Goal: Task Accomplishment & Management: Manage account settings

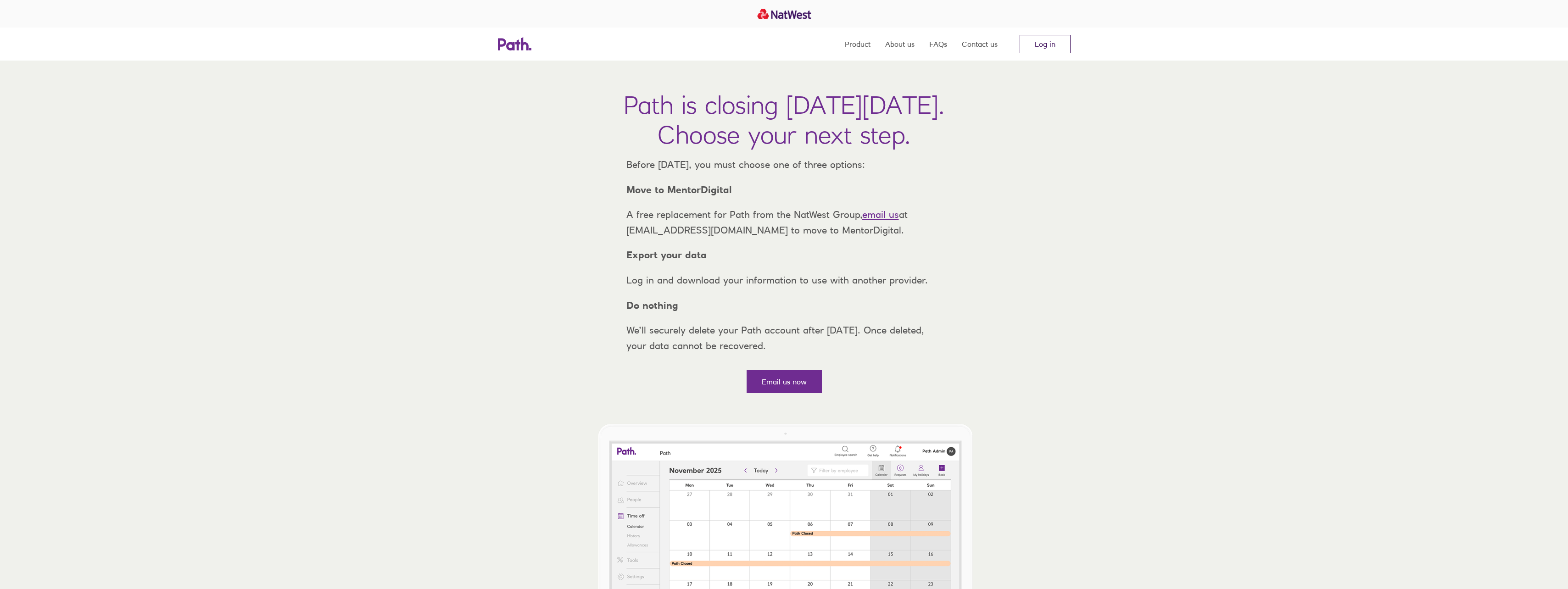
click at [1032, 49] on link "Log in" at bounding box center [1045, 44] width 51 height 18
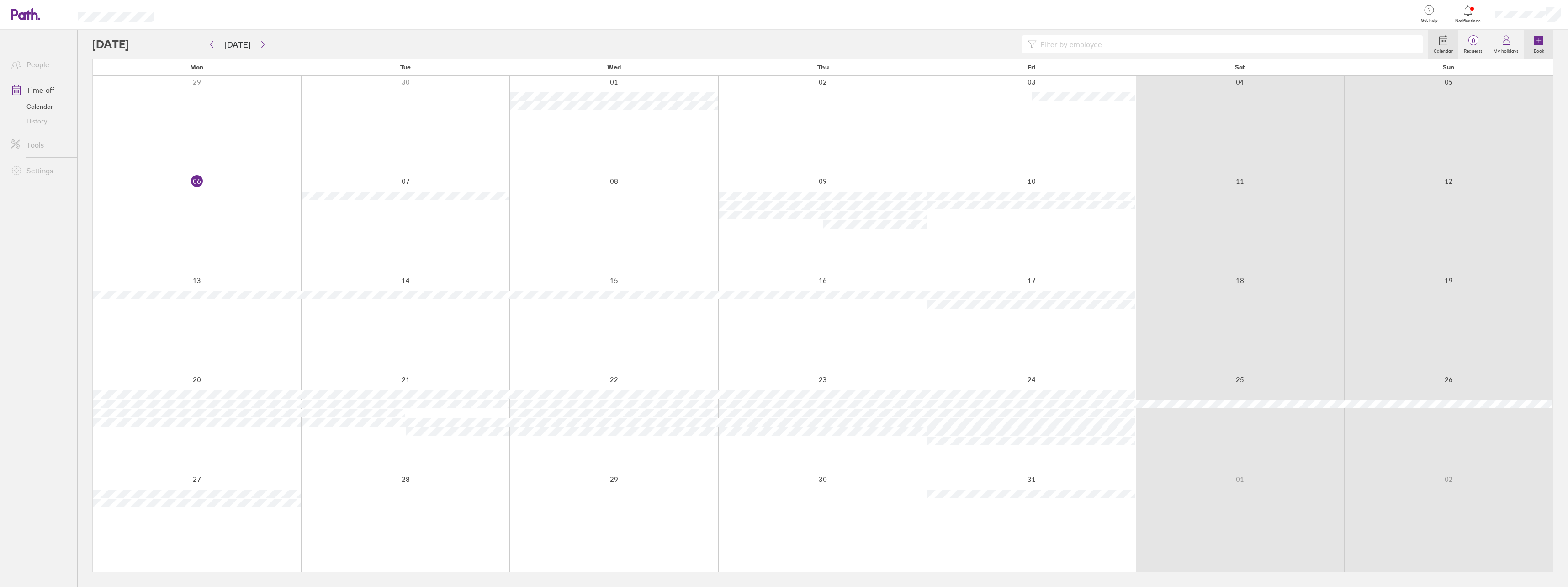
click at [1539, 46] on label "Book" at bounding box center [1539, 50] width 21 height 8
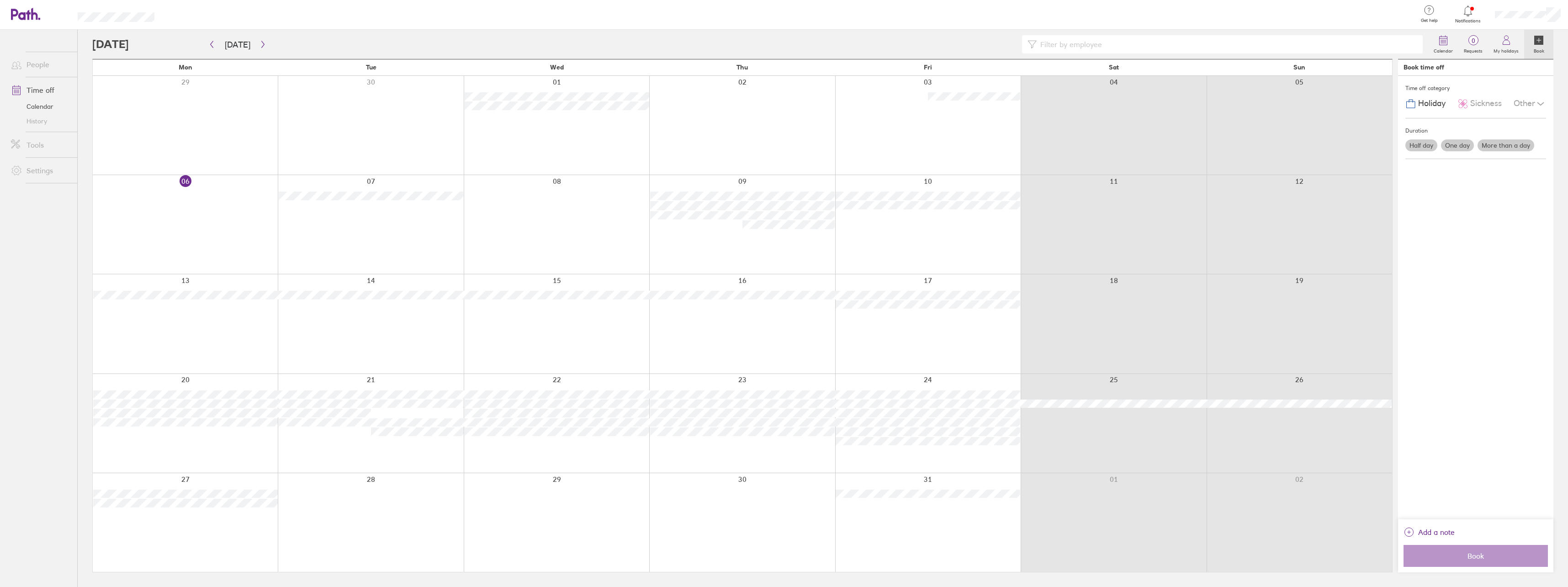
click at [1453, 146] on label "One day" at bounding box center [1457, 145] width 33 height 12
click at [0, 0] on input "One day" at bounding box center [0, 0] width 0 height 0
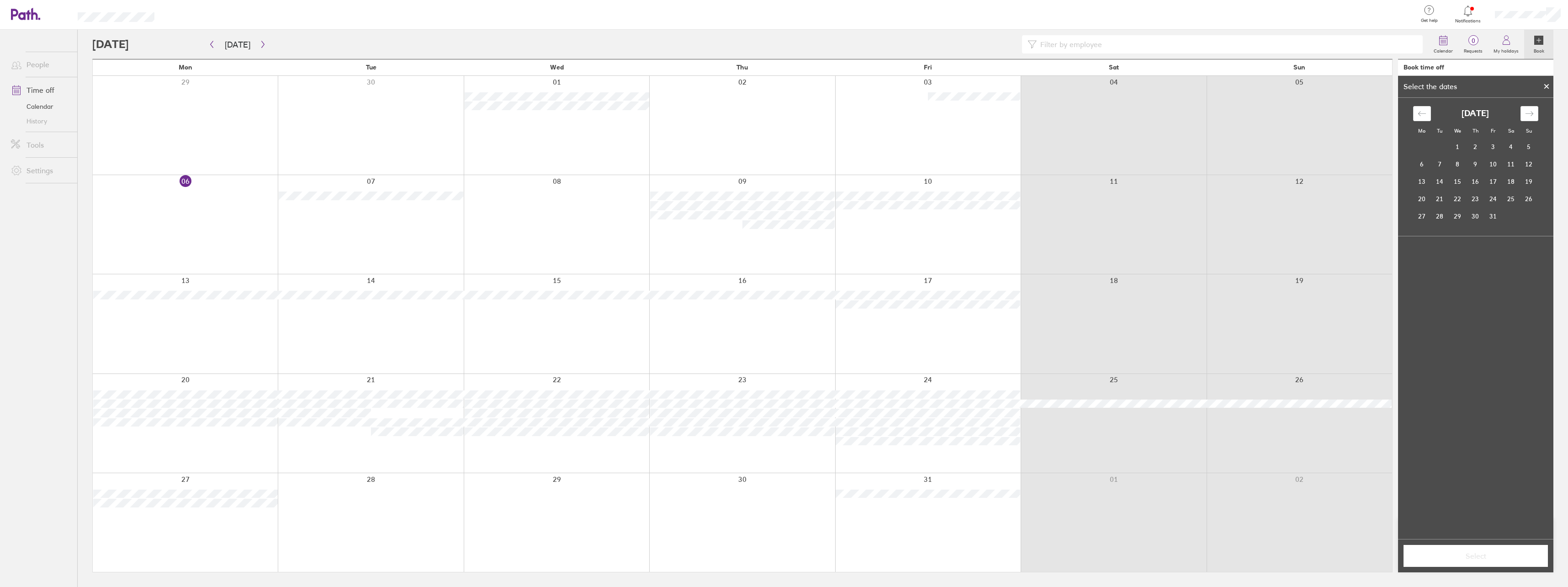
click at [973, 337] on div at bounding box center [928, 324] width 185 height 98
click at [1544, 84] on icon at bounding box center [1547, 86] width 7 height 6
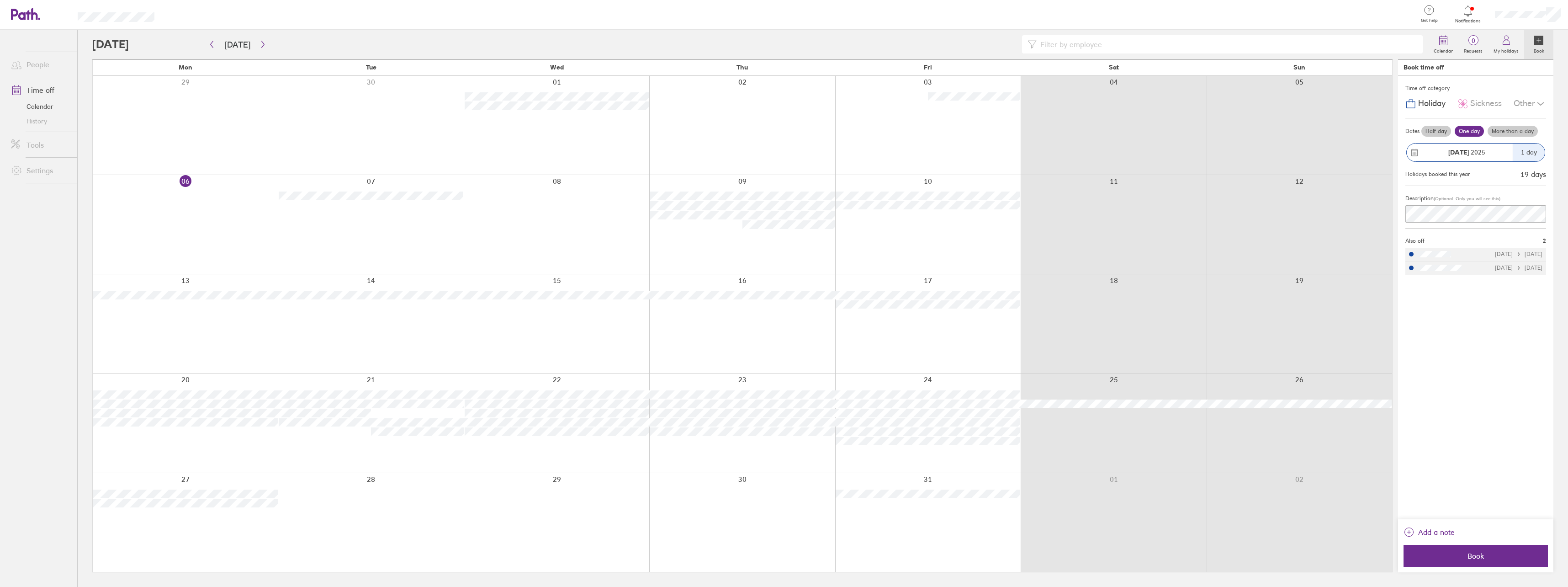
click at [1515, 131] on label "More than a day" at bounding box center [1512, 130] width 50 height 11
click at [0, 0] on input "More than a day" at bounding box center [0, 0] width 0 height 0
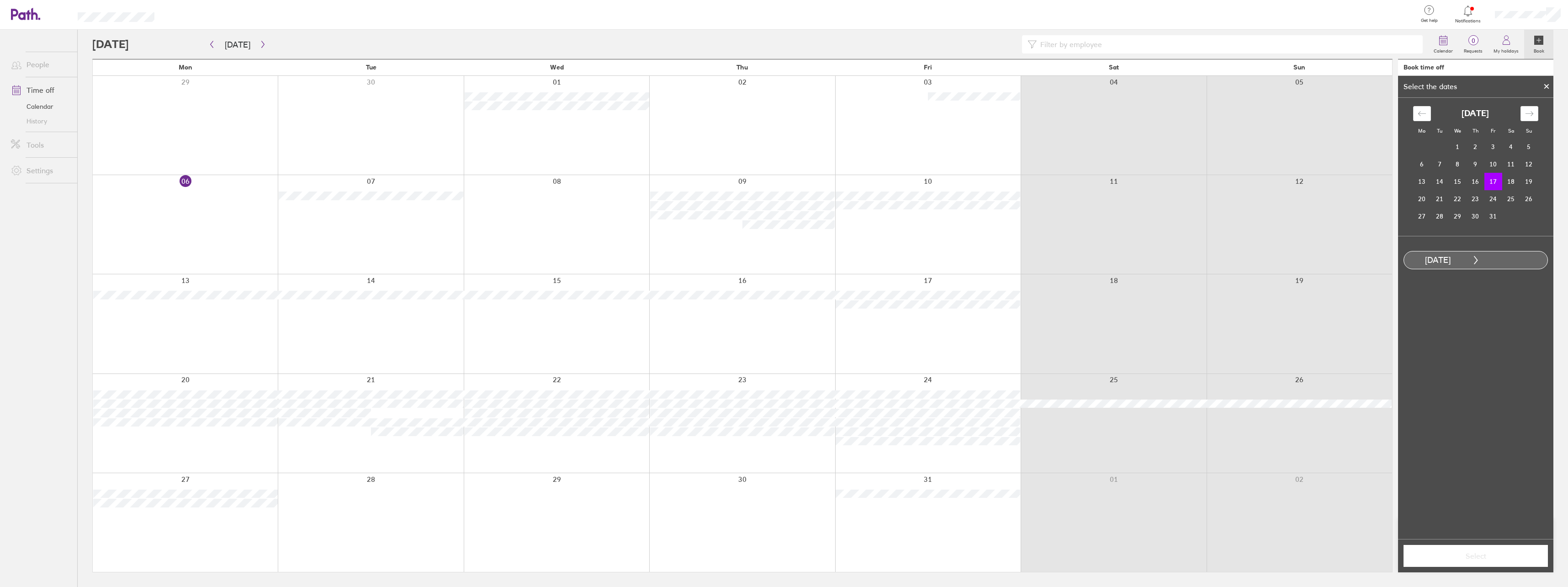
click at [1495, 180] on td "17" at bounding box center [1493, 181] width 18 height 17
click at [1421, 201] on td "20" at bounding box center [1422, 198] width 18 height 17
click at [1476, 557] on span "Select" at bounding box center [1475, 556] width 132 height 8
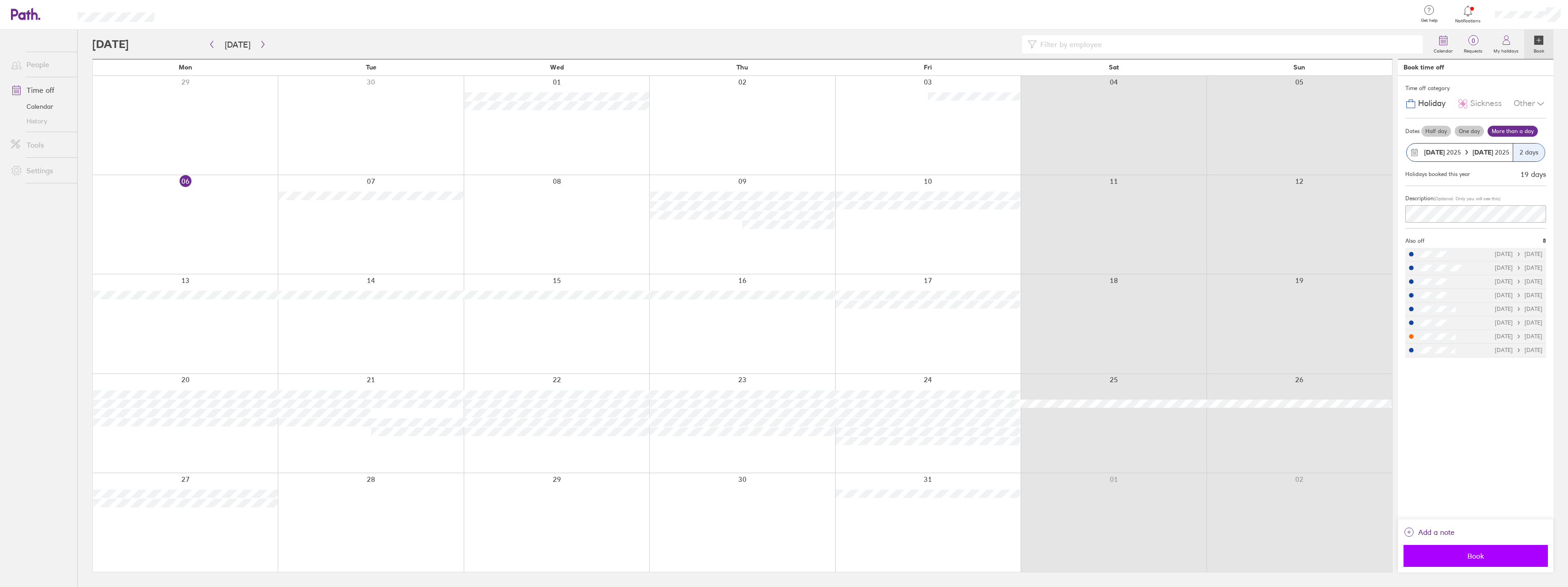
click at [1474, 560] on span "Book" at bounding box center [1475, 556] width 132 height 8
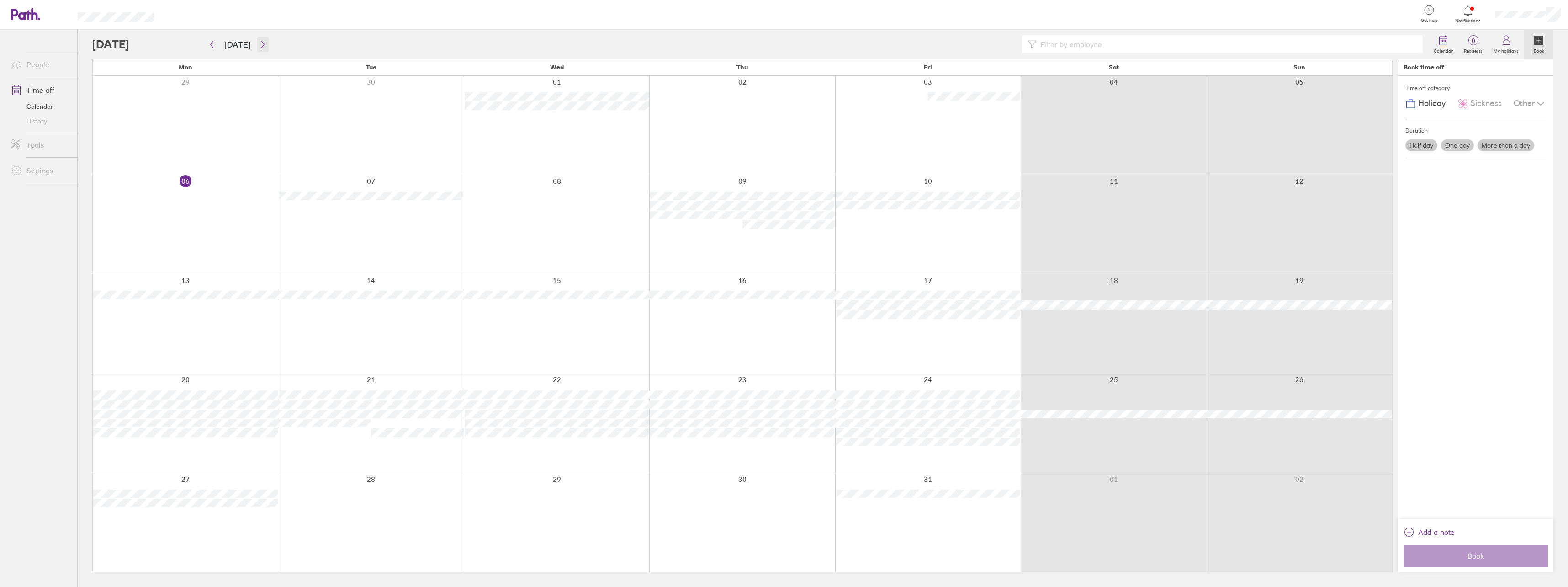
click at [260, 43] on icon "button" at bounding box center [263, 44] width 7 height 7
